Goal: Task Accomplishment & Management: Manage account settings

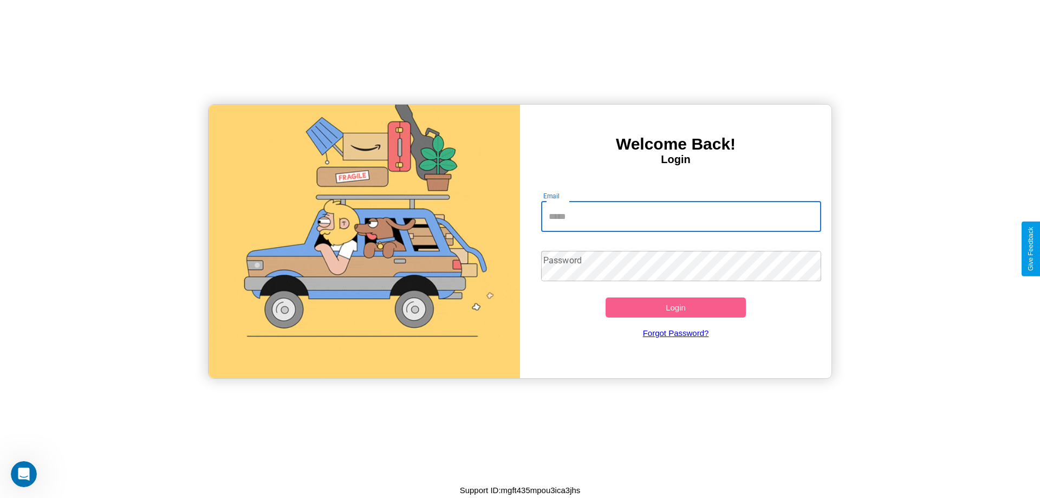
click at [681, 216] on input "Email" at bounding box center [681, 217] width 281 height 30
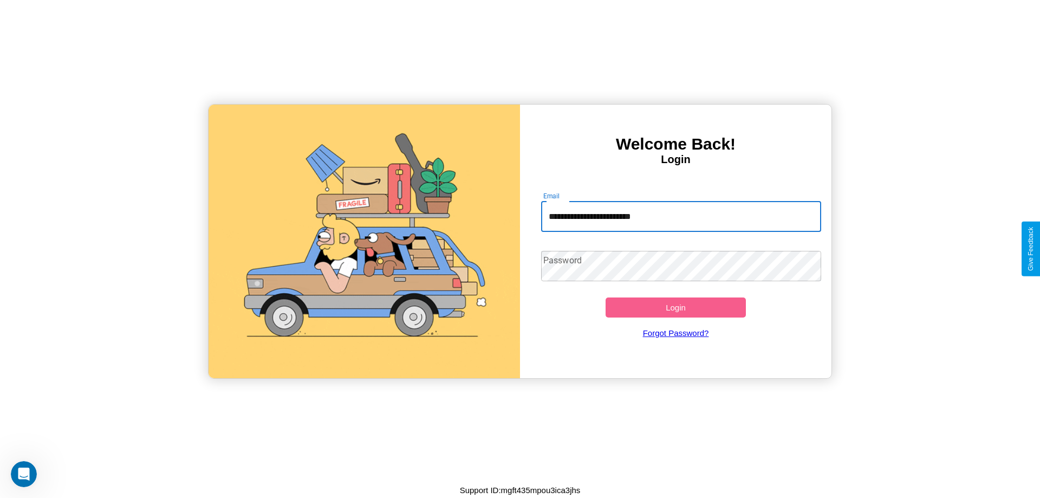
type input "**********"
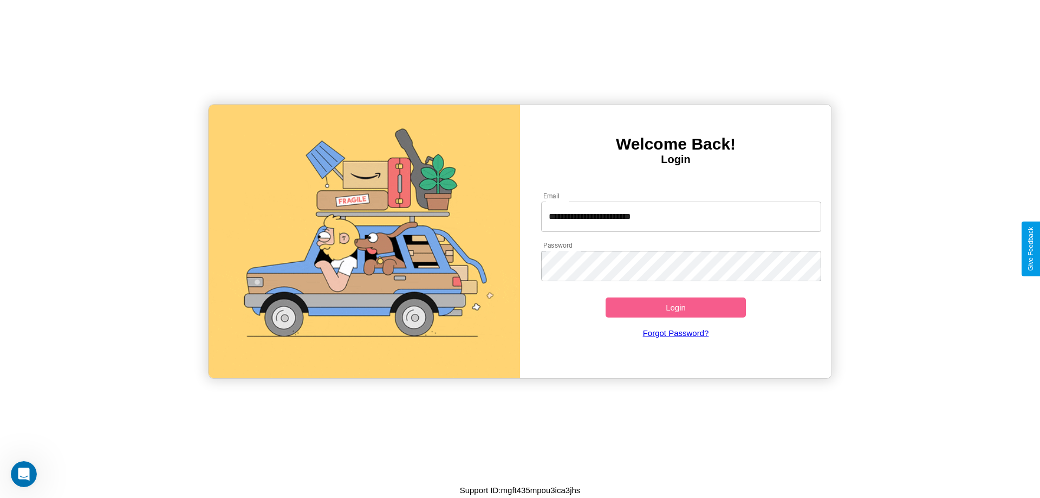
click at [676, 307] on button "Login" at bounding box center [676, 307] width 140 height 20
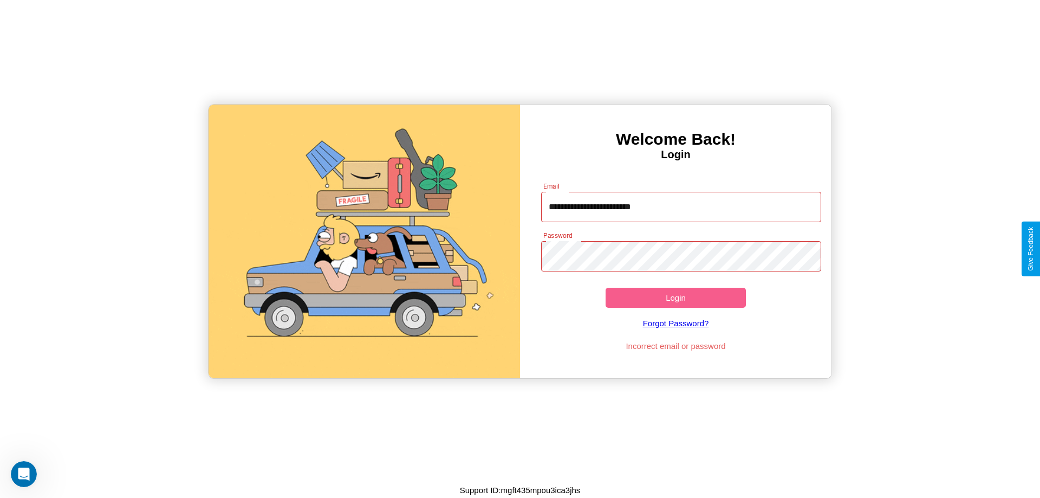
click at [676, 297] on button "Login" at bounding box center [676, 298] width 140 height 20
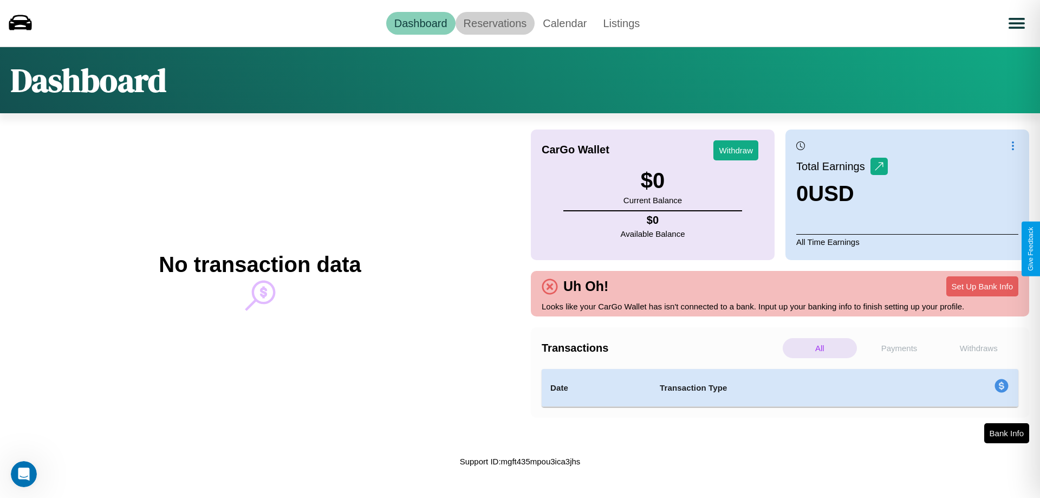
click at [495, 23] on link "Reservations" at bounding box center [496, 23] width 80 height 23
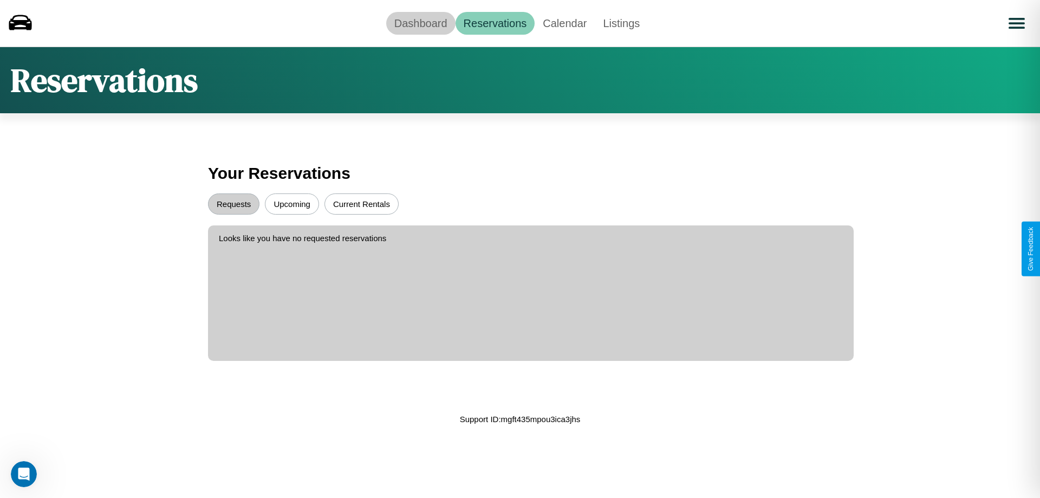
click at [420, 23] on link "Dashboard" at bounding box center [420, 23] width 69 height 23
